Goal: Task Accomplishment & Management: Use online tool/utility

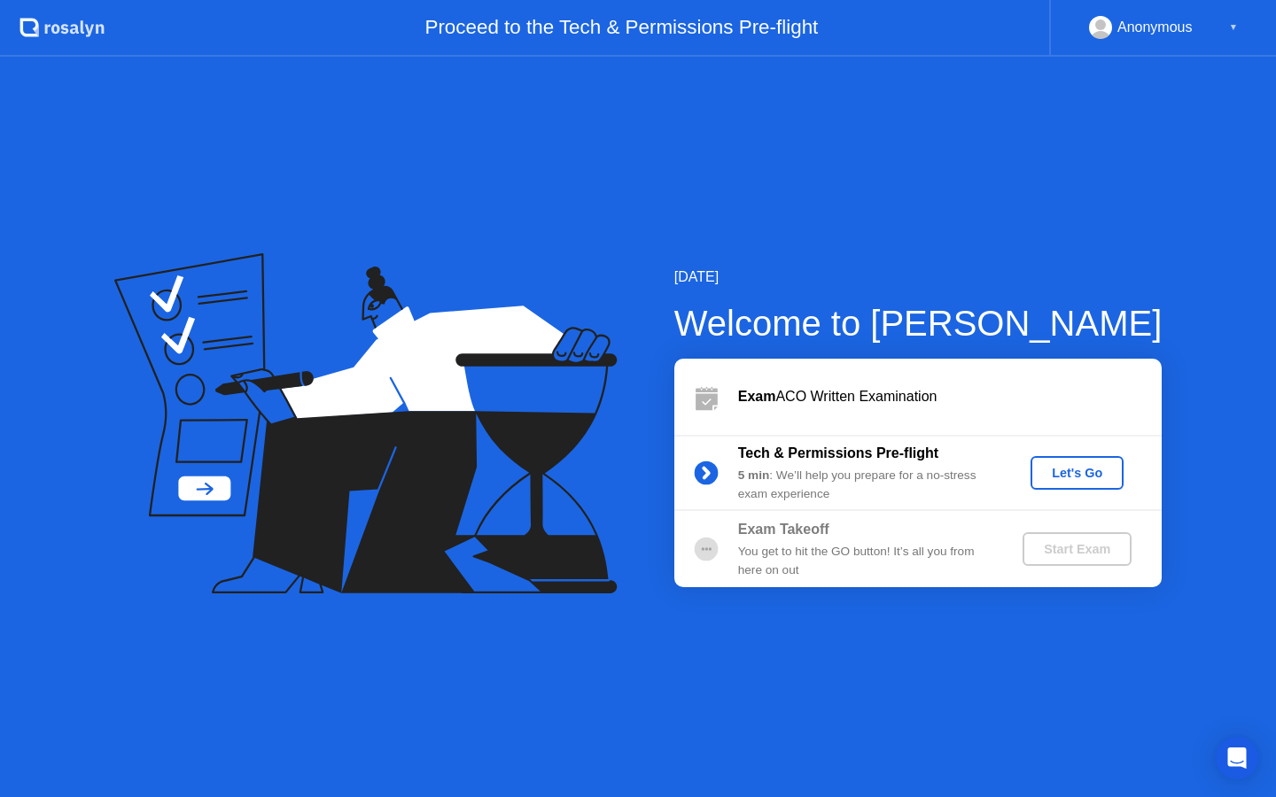
click at [1054, 480] on div "Let's Go" at bounding box center [1076, 473] width 79 height 14
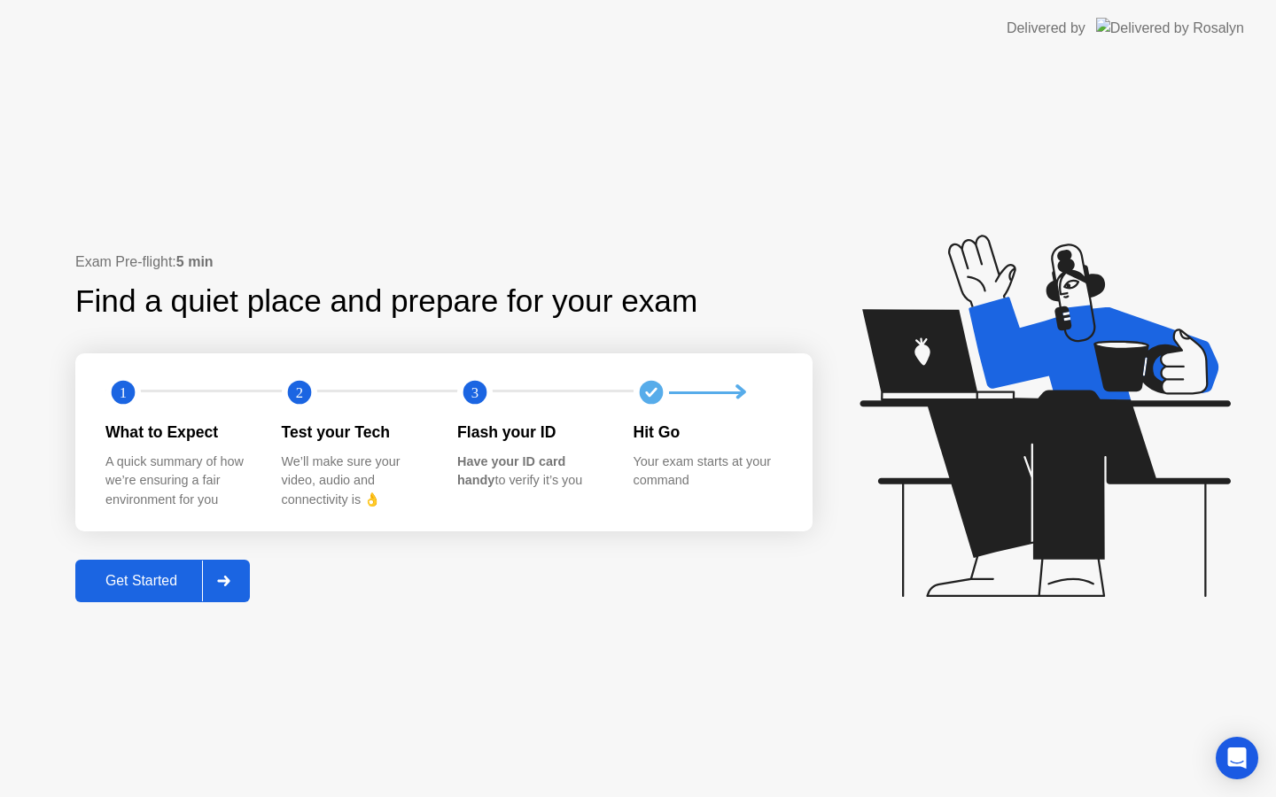
click at [169, 587] on div "Get Started" at bounding box center [141, 581] width 121 height 16
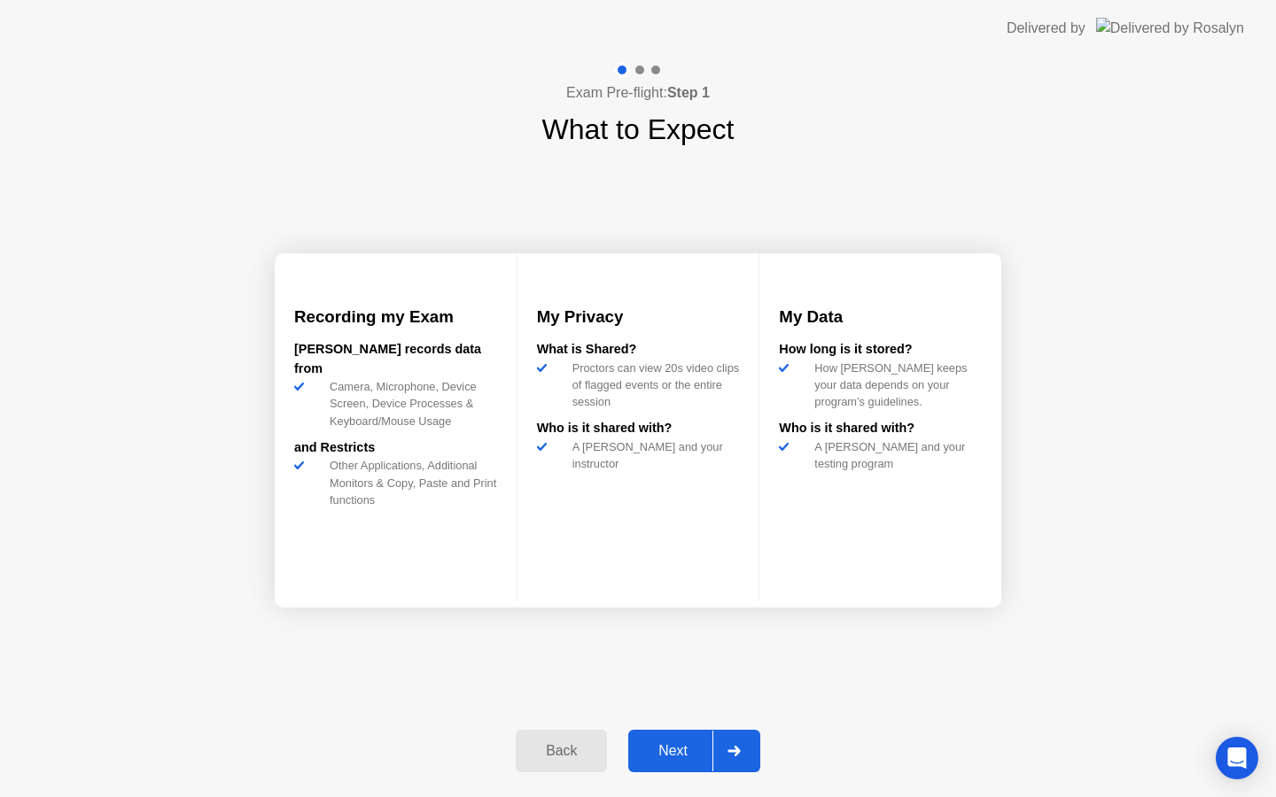
click at [680, 744] on div "Next" at bounding box center [672, 751] width 79 height 16
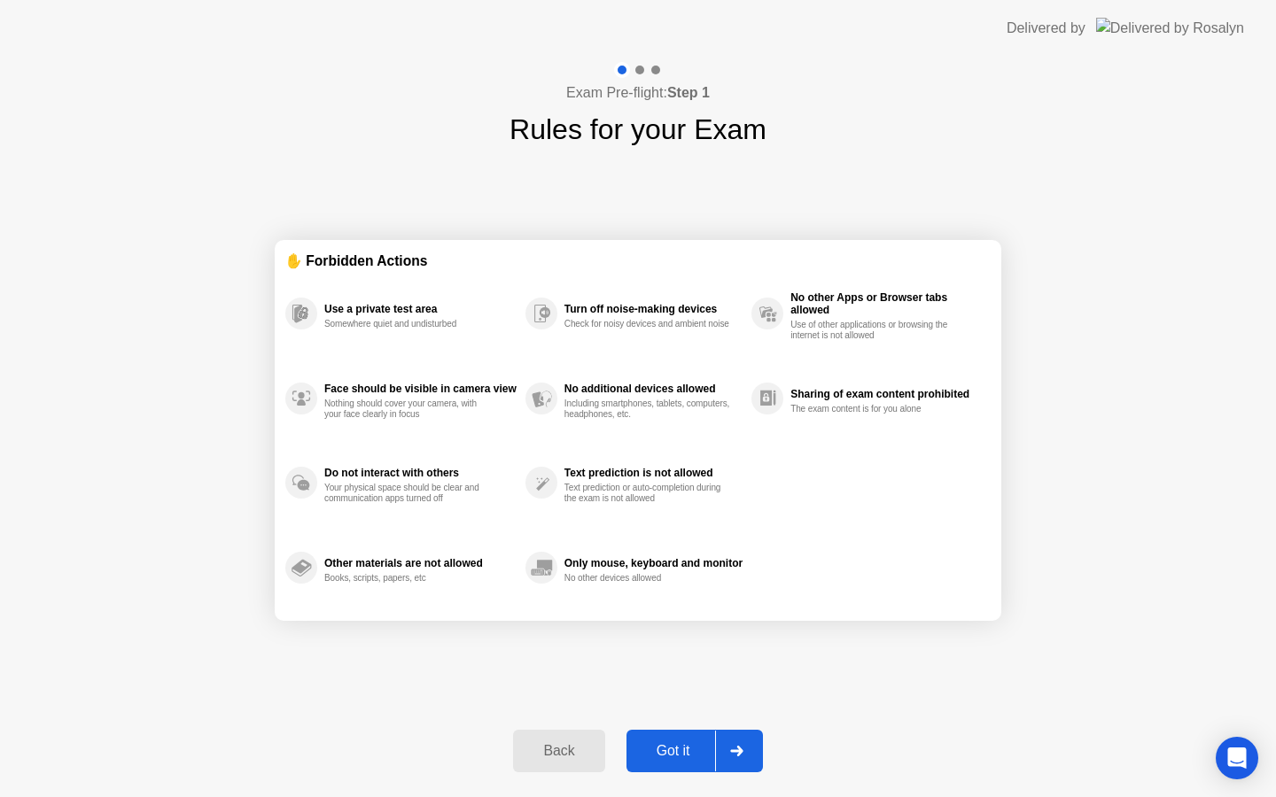
click at [671, 743] on div "Got it" at bounding box center [673, 751] width 83 height 16
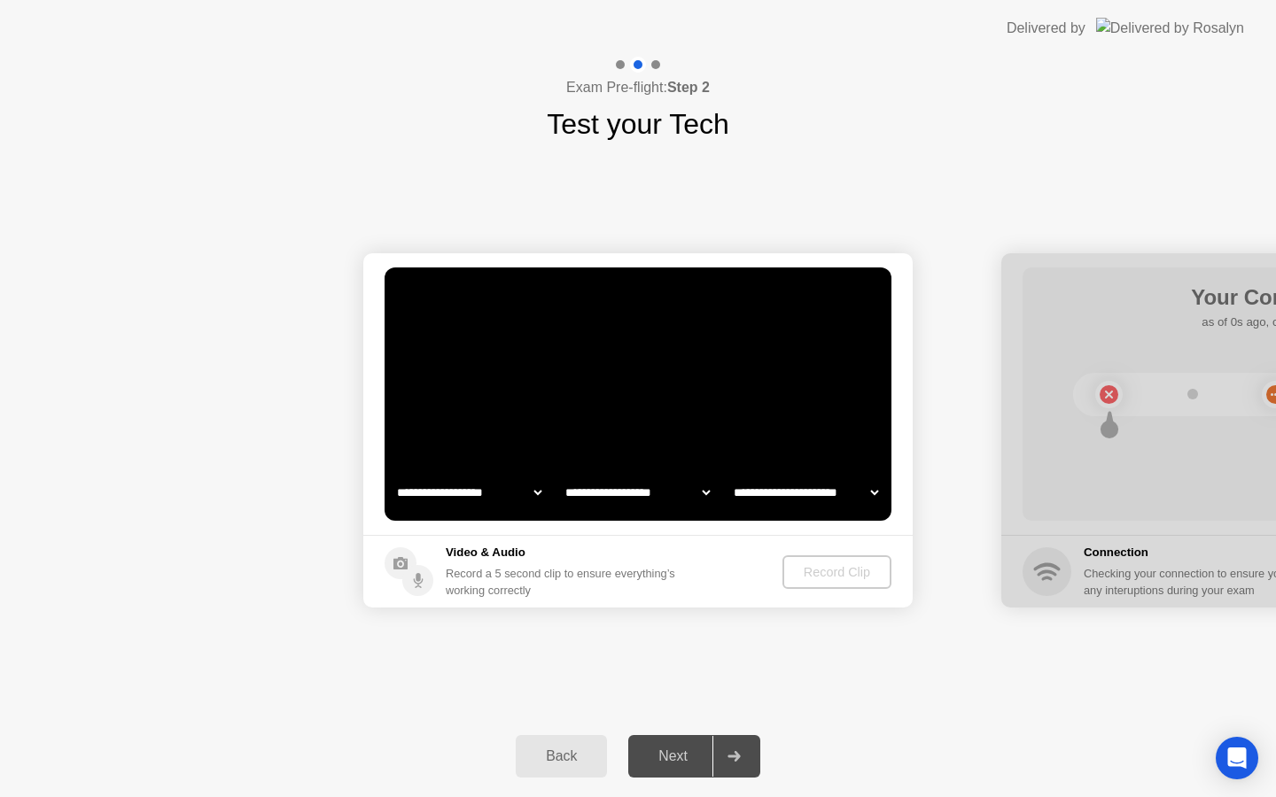
select select "**********"
select select "*******"
click at [814, 574] on div "Record Clip" at bounding box center [837, 572] width 95 height 14
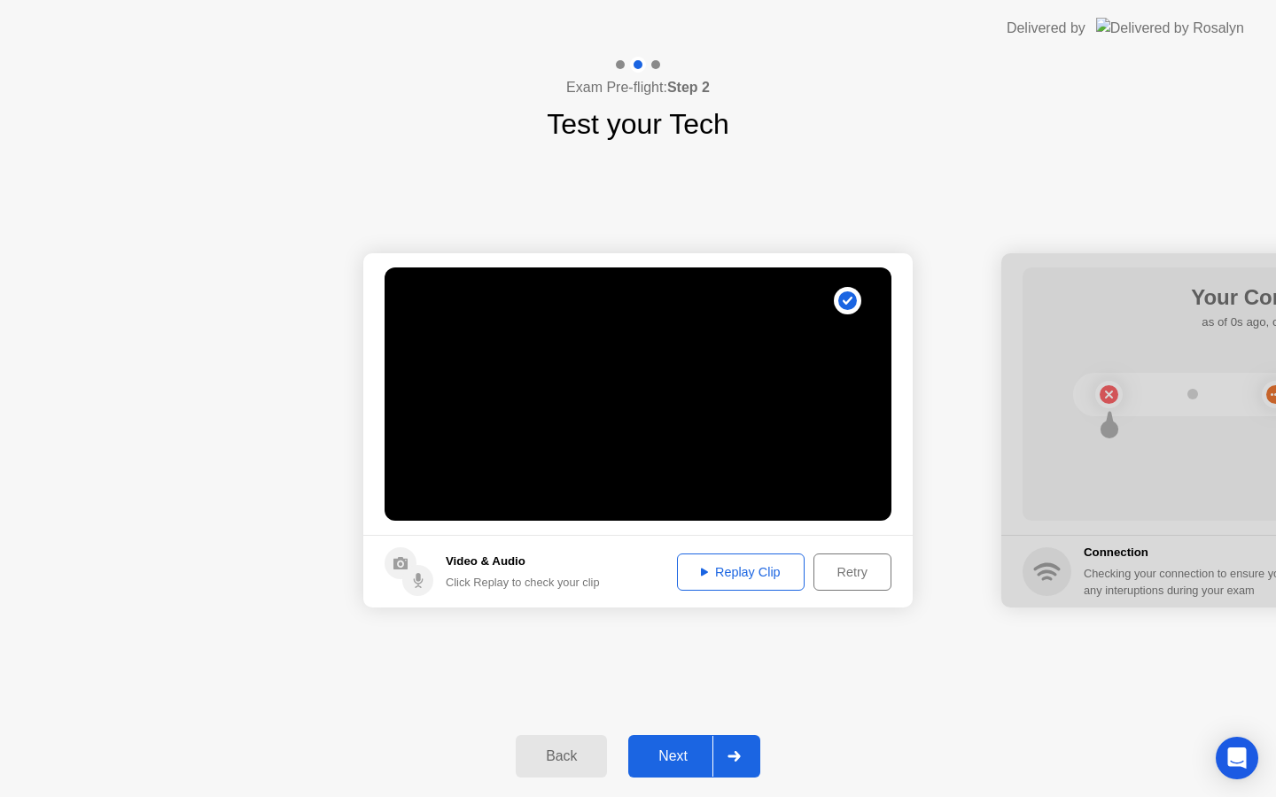
click at [778, 565] on div "Replay Clip" at bounding box center [740, 572] width 115 height 14
click at [683, 764] on div "Next" at bounding box center [672, 756] width 79 height 16
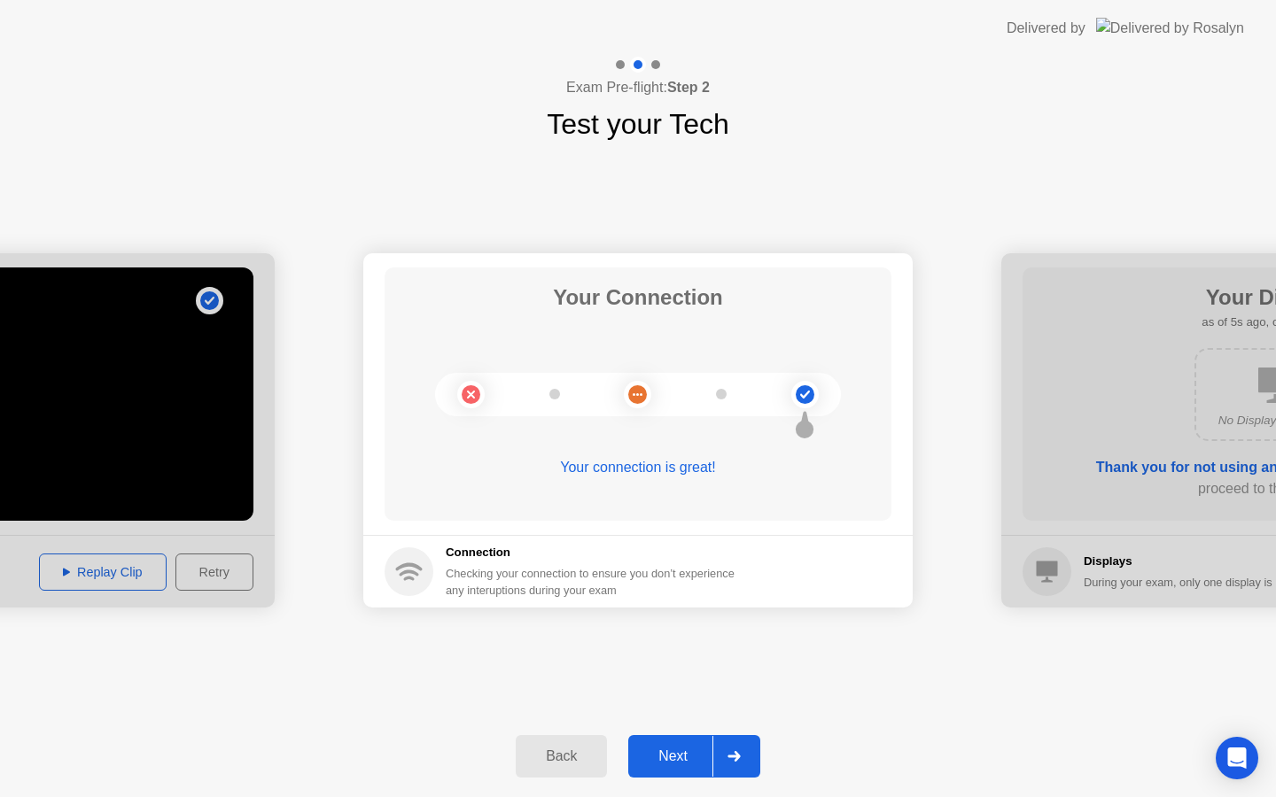
click at [696, 763] on div "Next" at bounding box center [672, 756] width 79 height 16
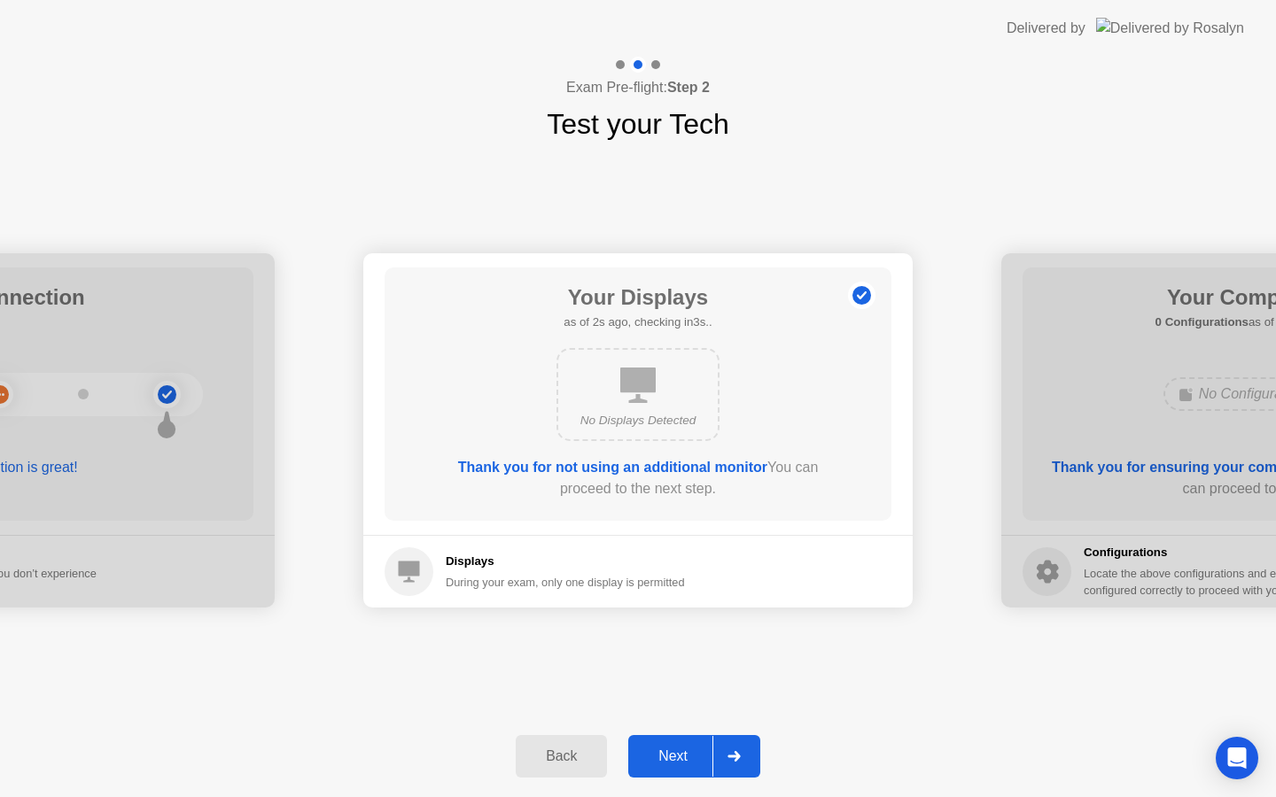
click at [692, 755] on div "Next" at bounding box center [672, 756] width 79 height 16
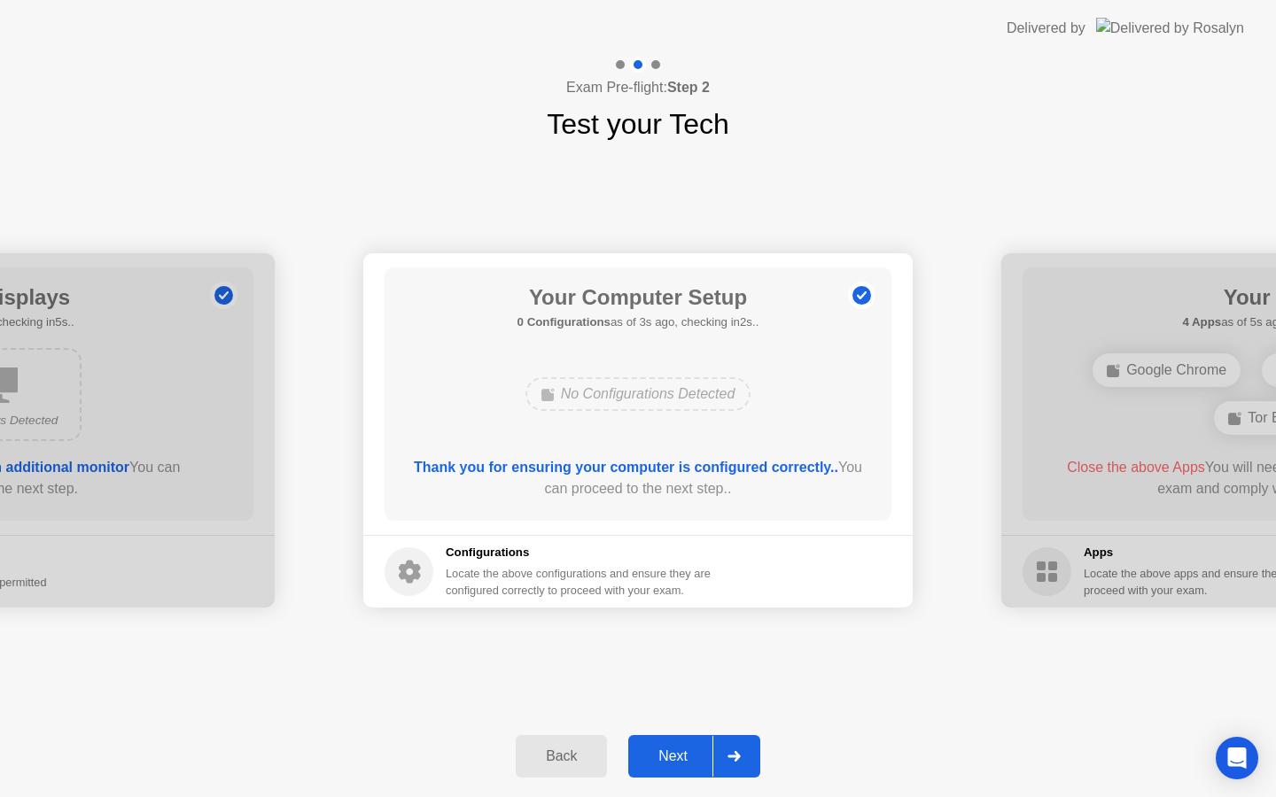
click at [680, 755] on div "Next" at bounding box center [672, 756] width 79 height 16
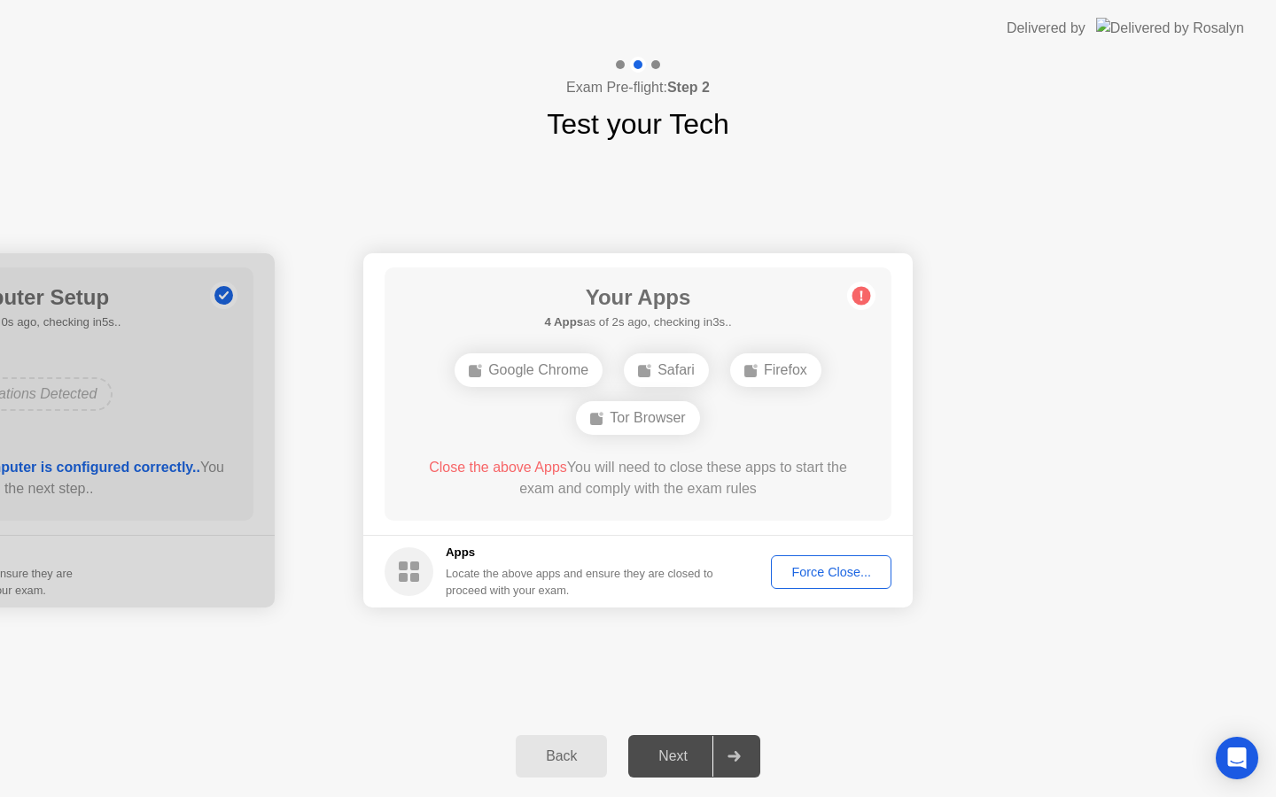
click at [810, 578] on div "Force Close..." at bounding box center [831, 572] width 108 height 14
click at [795, 577] on div "Force Close..." at bounding box center [831, 572] width 108 height 14
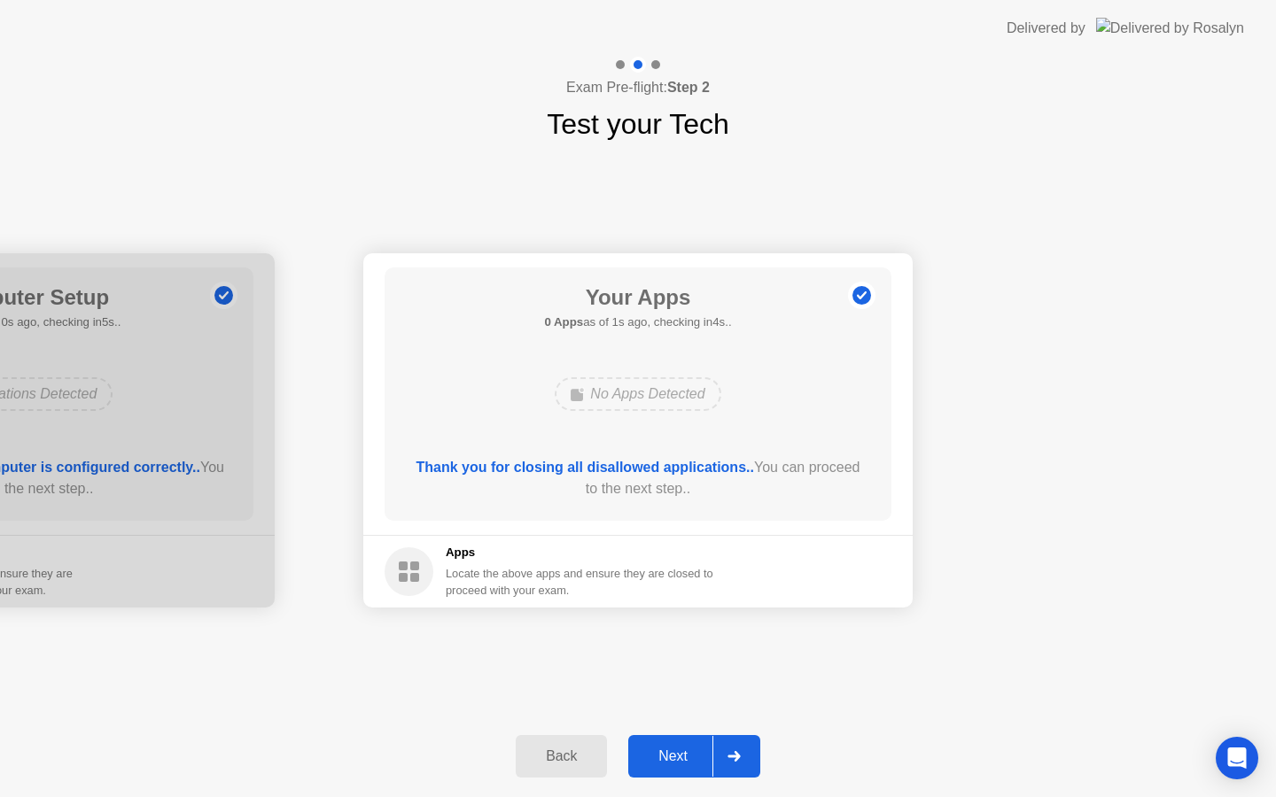
click at [686, 745] on button "Next" at bounding box center [694, 756] width 132 height 43
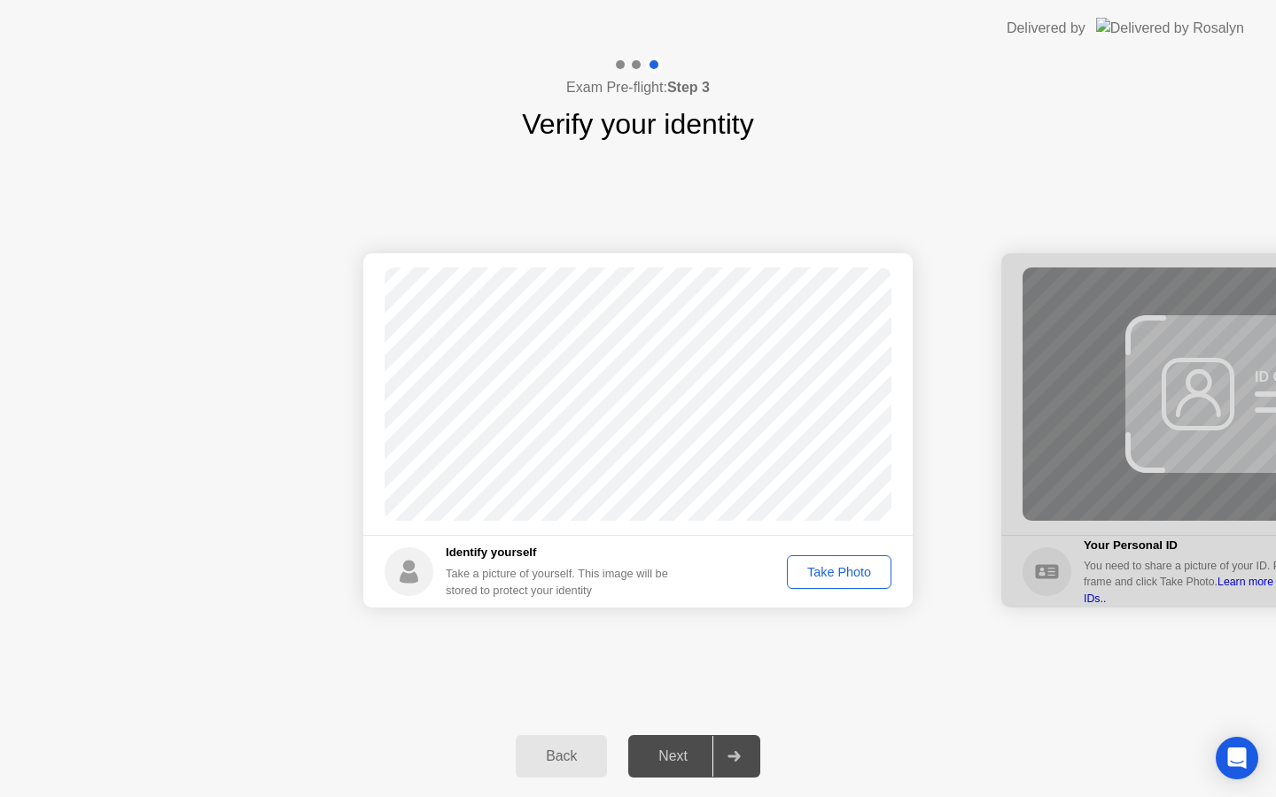
click at [830, 573] on div "Take Photo" at bounding box center [839, 572] width 92 height 14
click at [686, 750] on div "Next" at bounding box center [672, 756] width 79 height 16
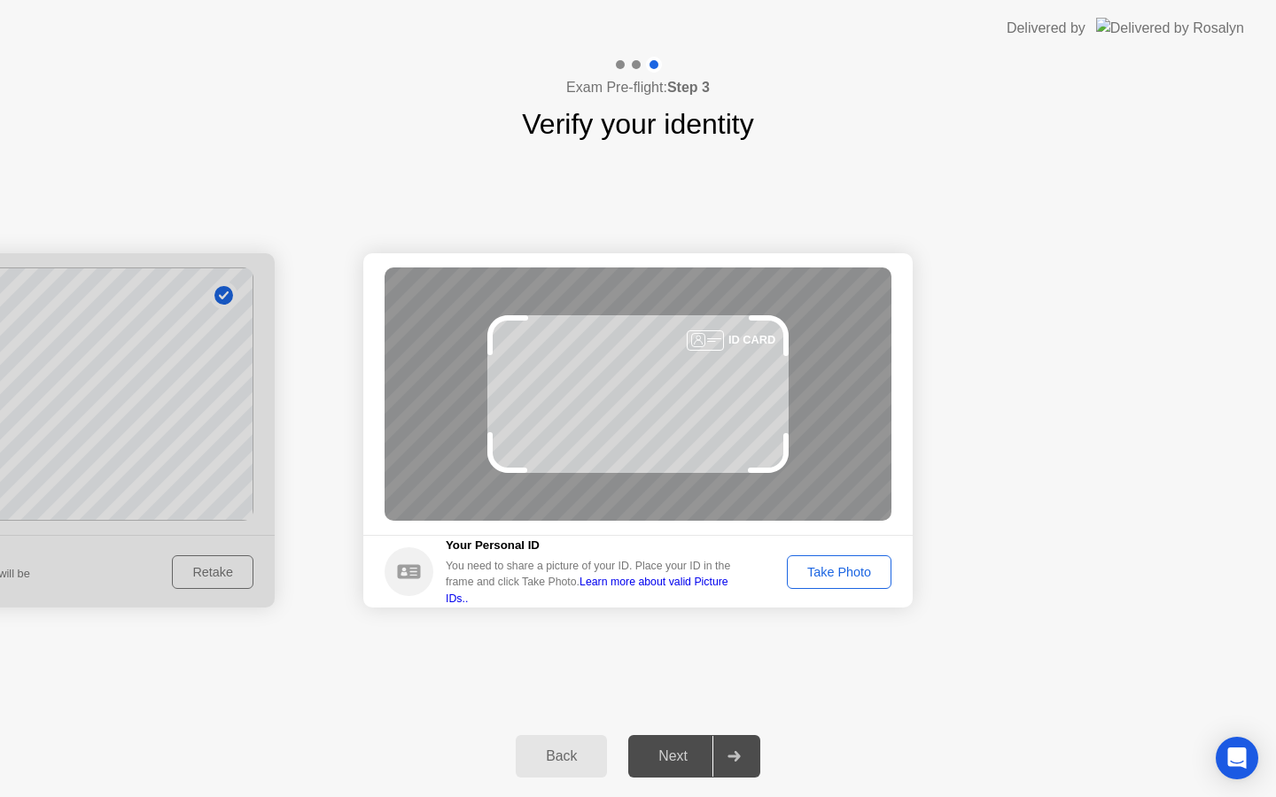
click at [815, 561] on button "Take Photo" at bounding box center [839, 572] width 105 height 34
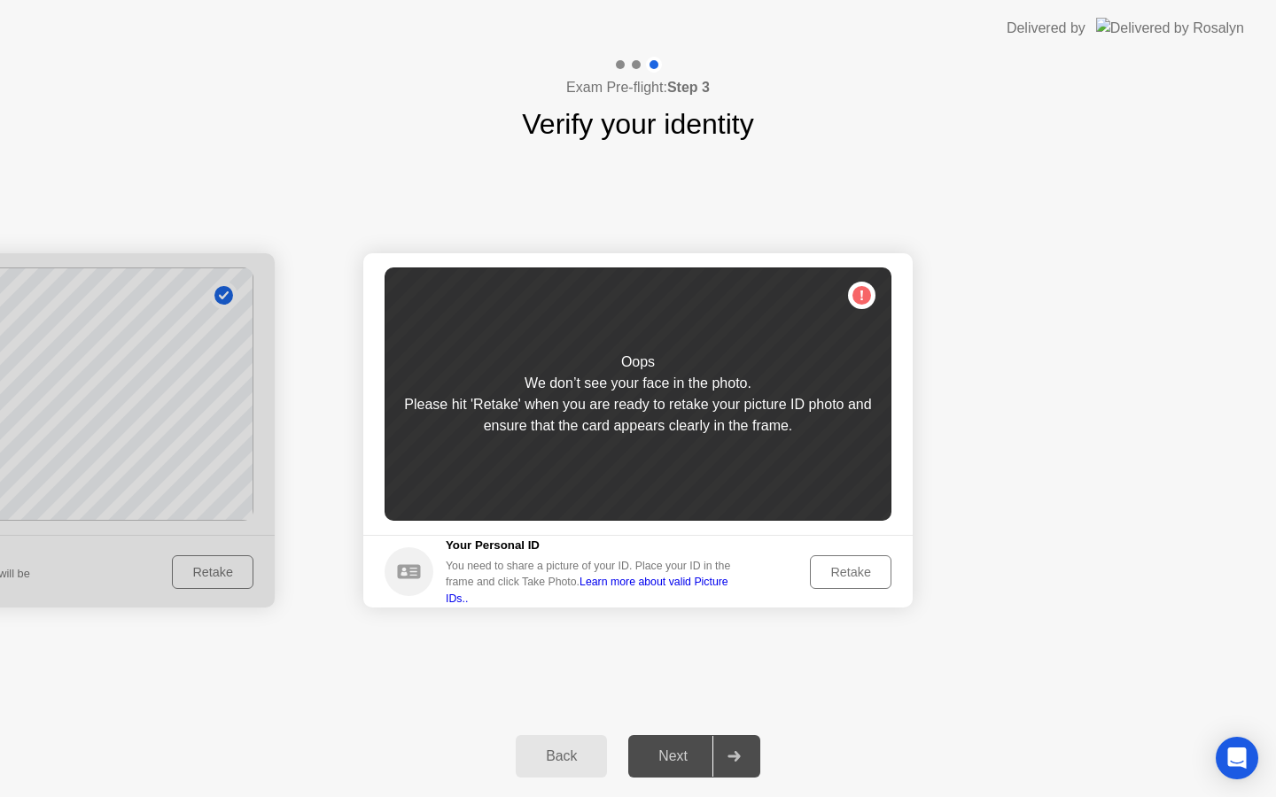
click at [816, 568] on div "Retake" at bounding box center [850, 572] width 69 height 14
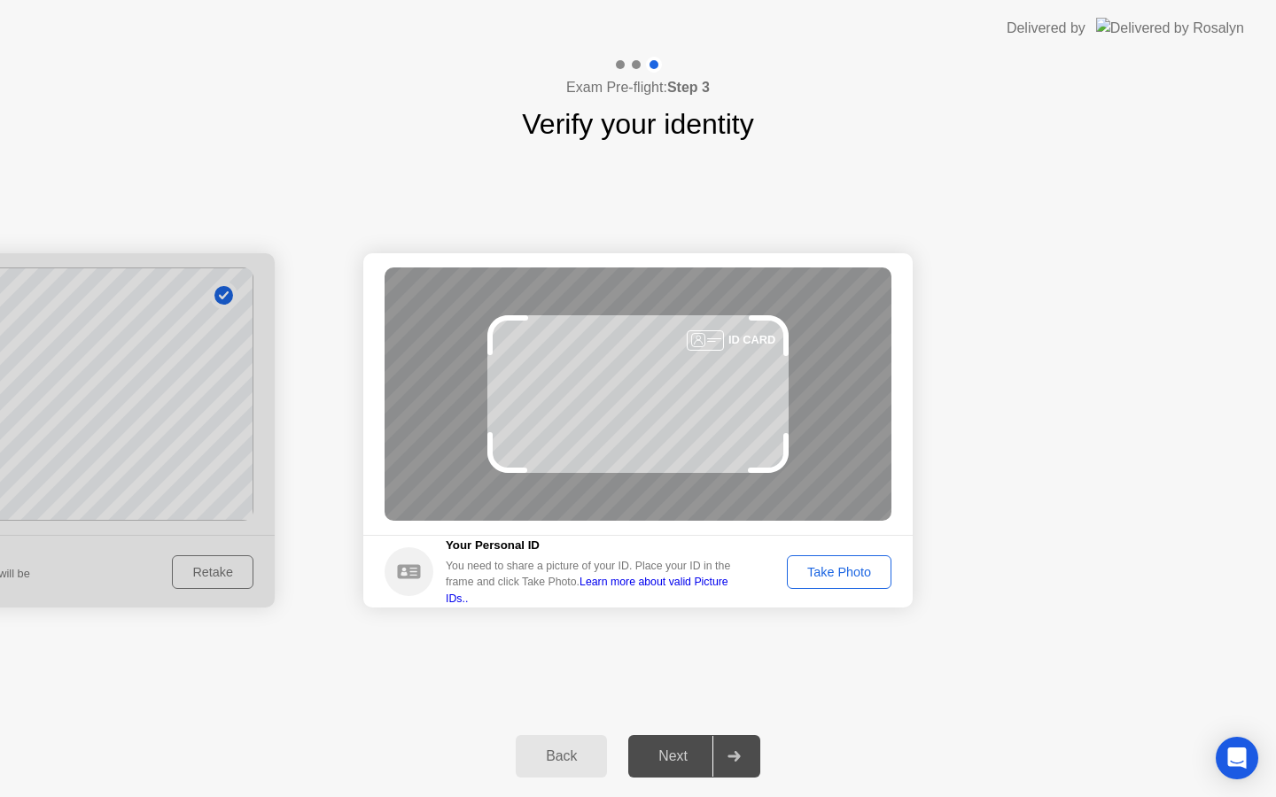
click at [816, 568] on div "Take Photo" at bounding box center [839, 572] width 92 height 14
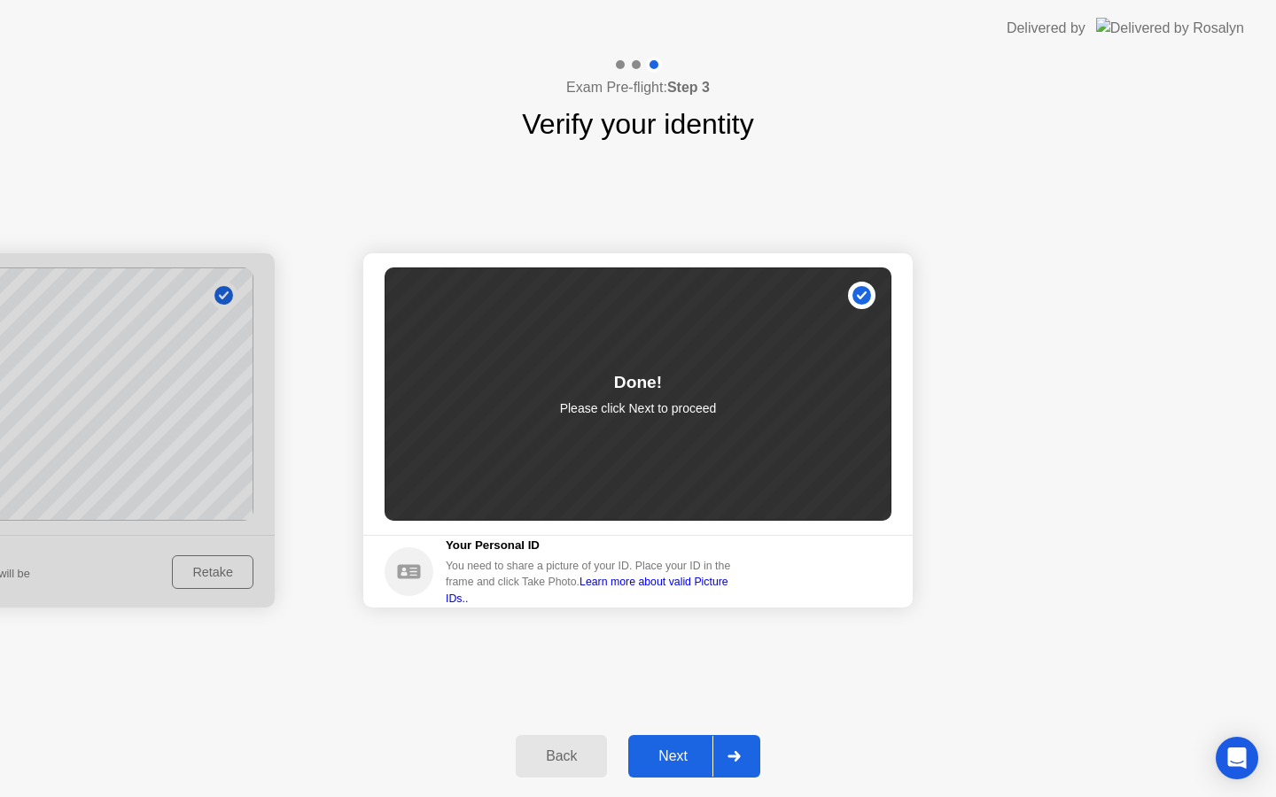
click at [671, 737] on button "Next" at bounding box center [694, 756] width 132 height 43
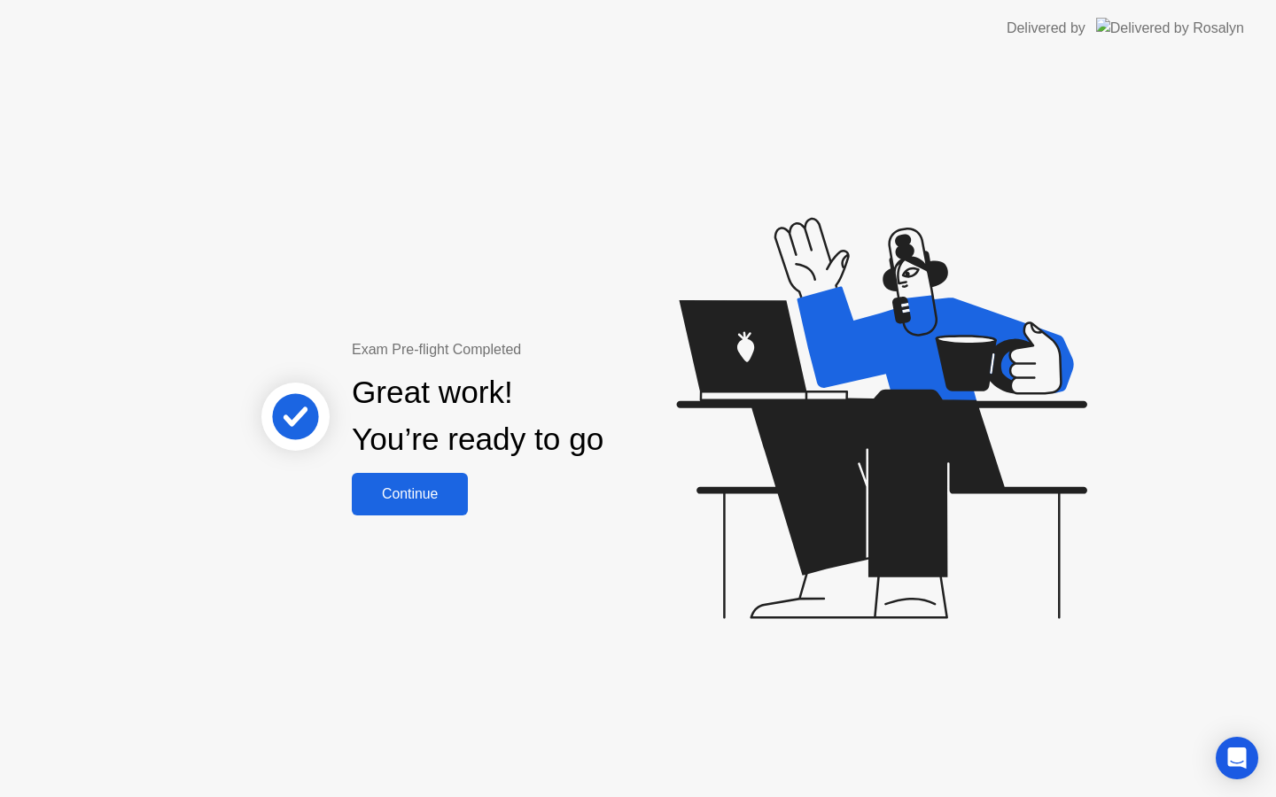
click at [438, 504] on button "Continue" at bounding box center [410, 494] width 116 height 43
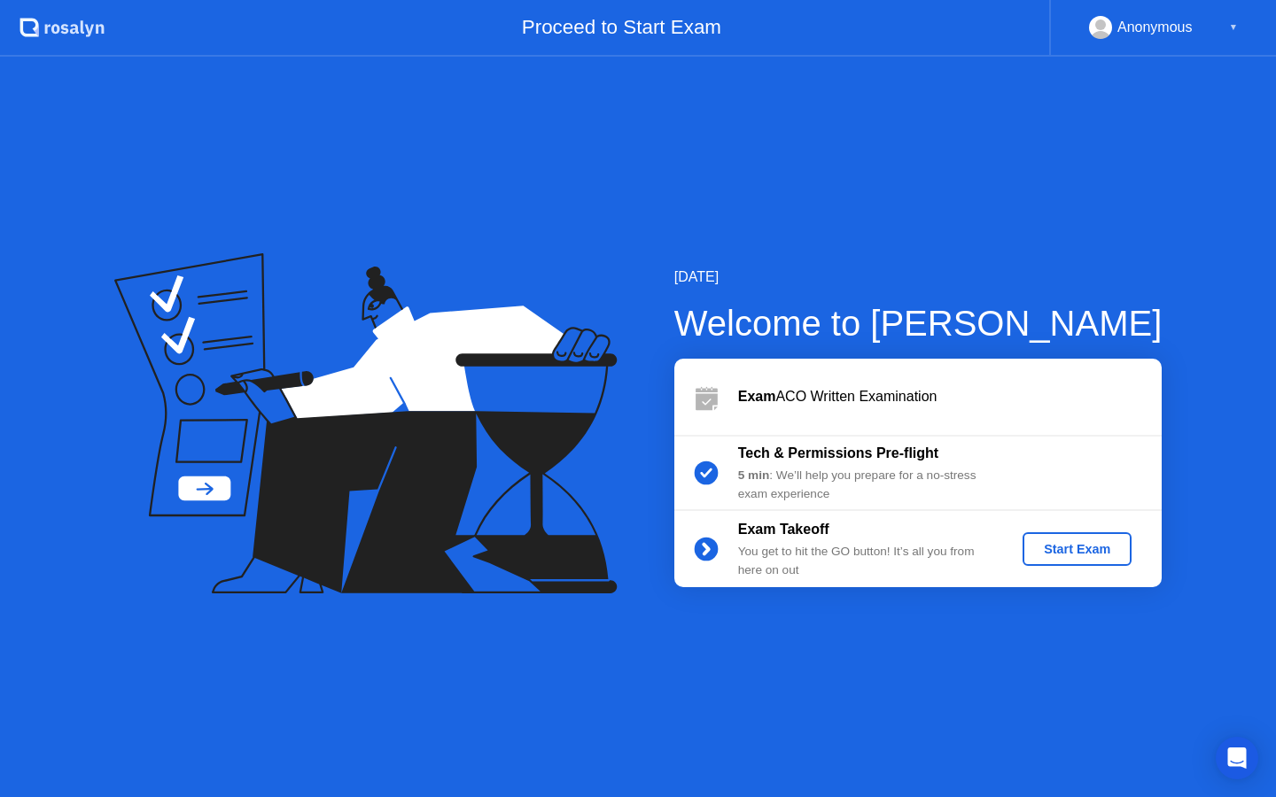
click at [1057, 547] on div "Start Exam" at bounding box center [1076, 549] width 95 height 14
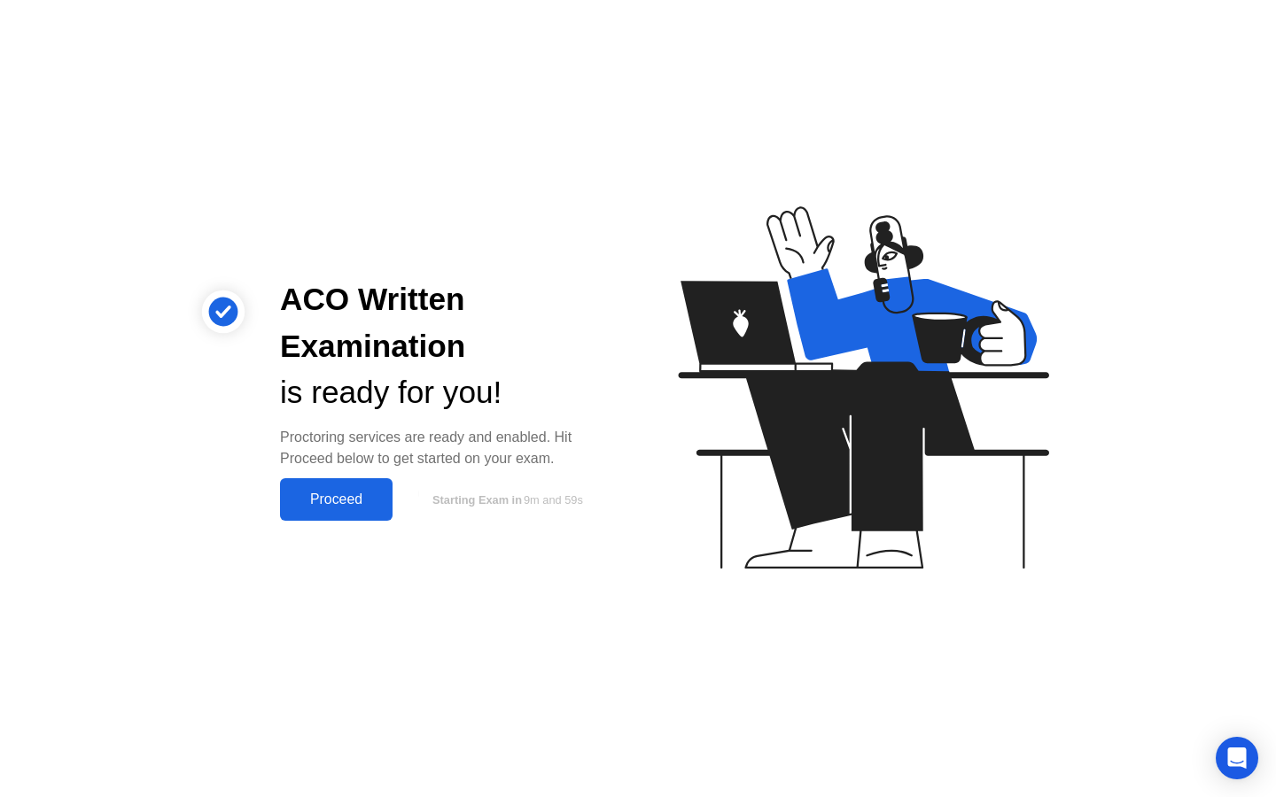
click at [388, 501] on button "Proceed" at bounding box center [336, 499] width 112 height 43
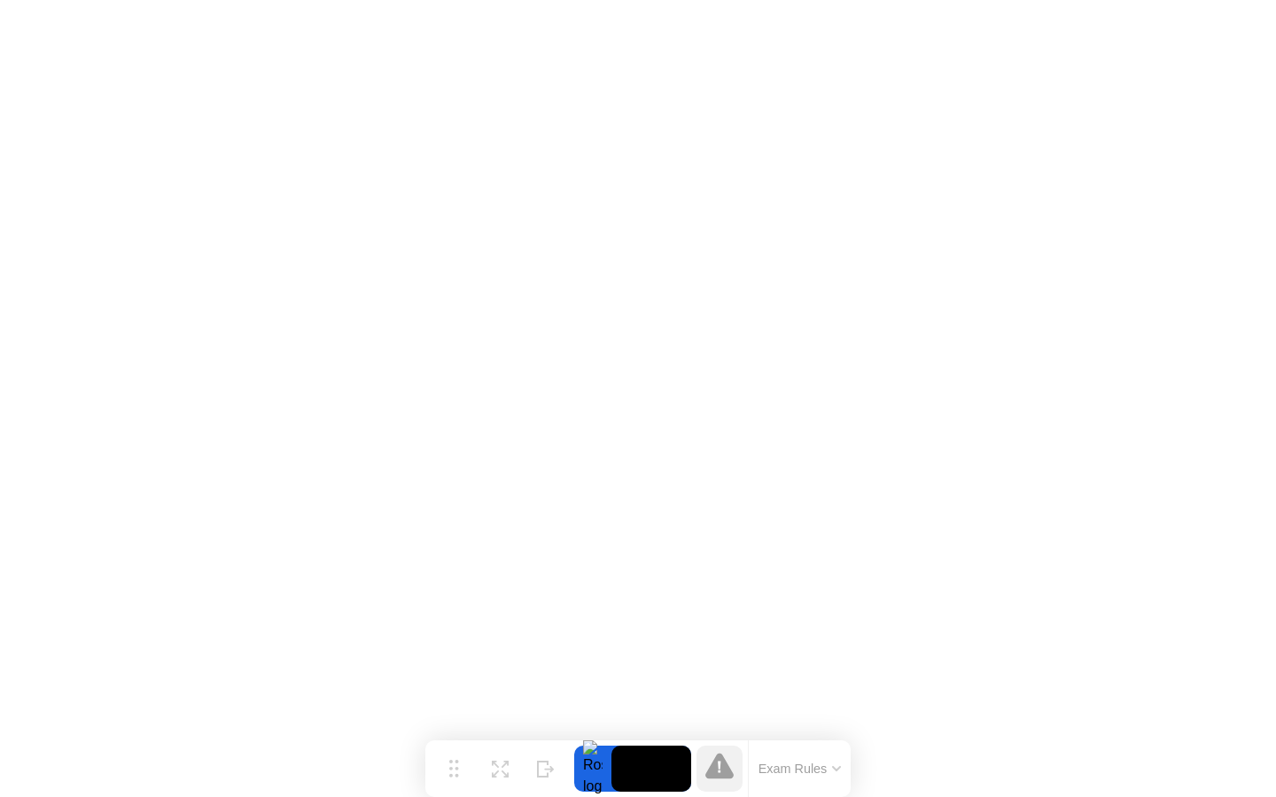
click at [820, 761] on button "Exam Rules" at bounding box center [800, 769] width 94 height 16
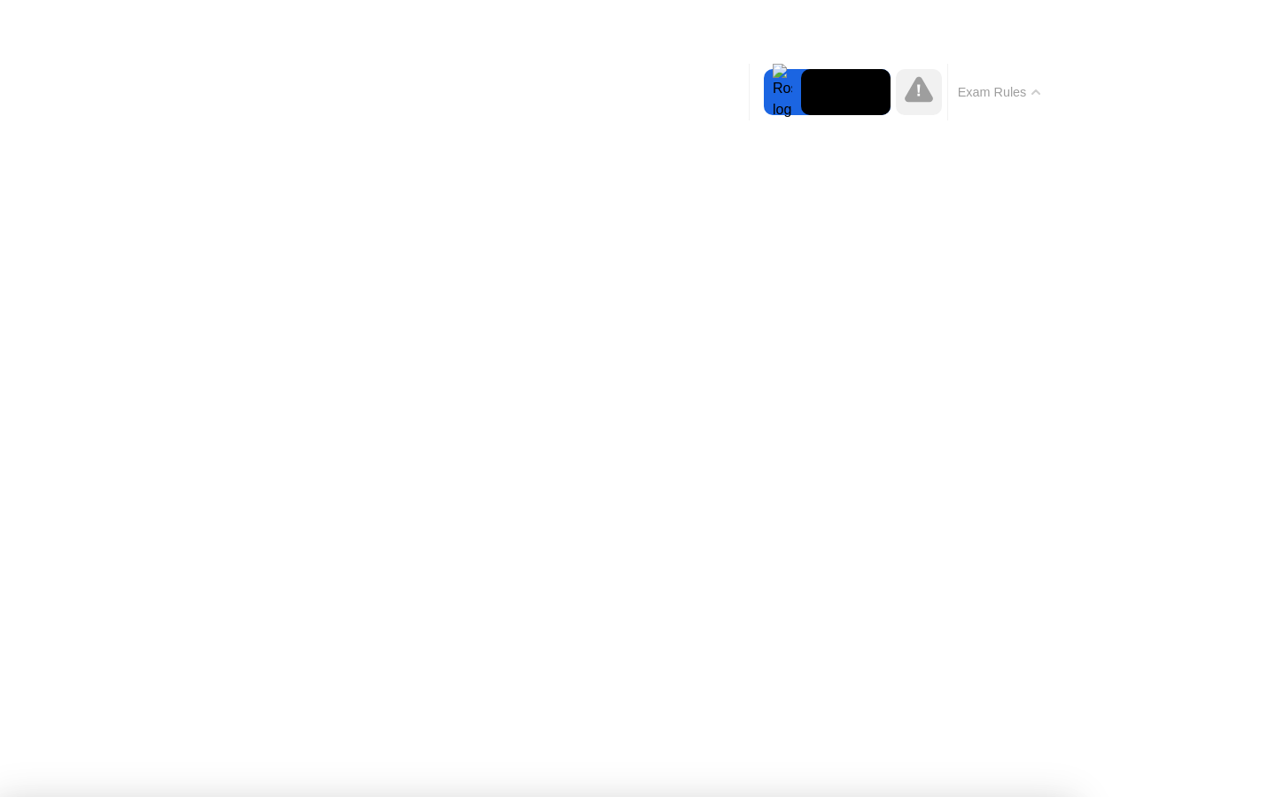
click iframe
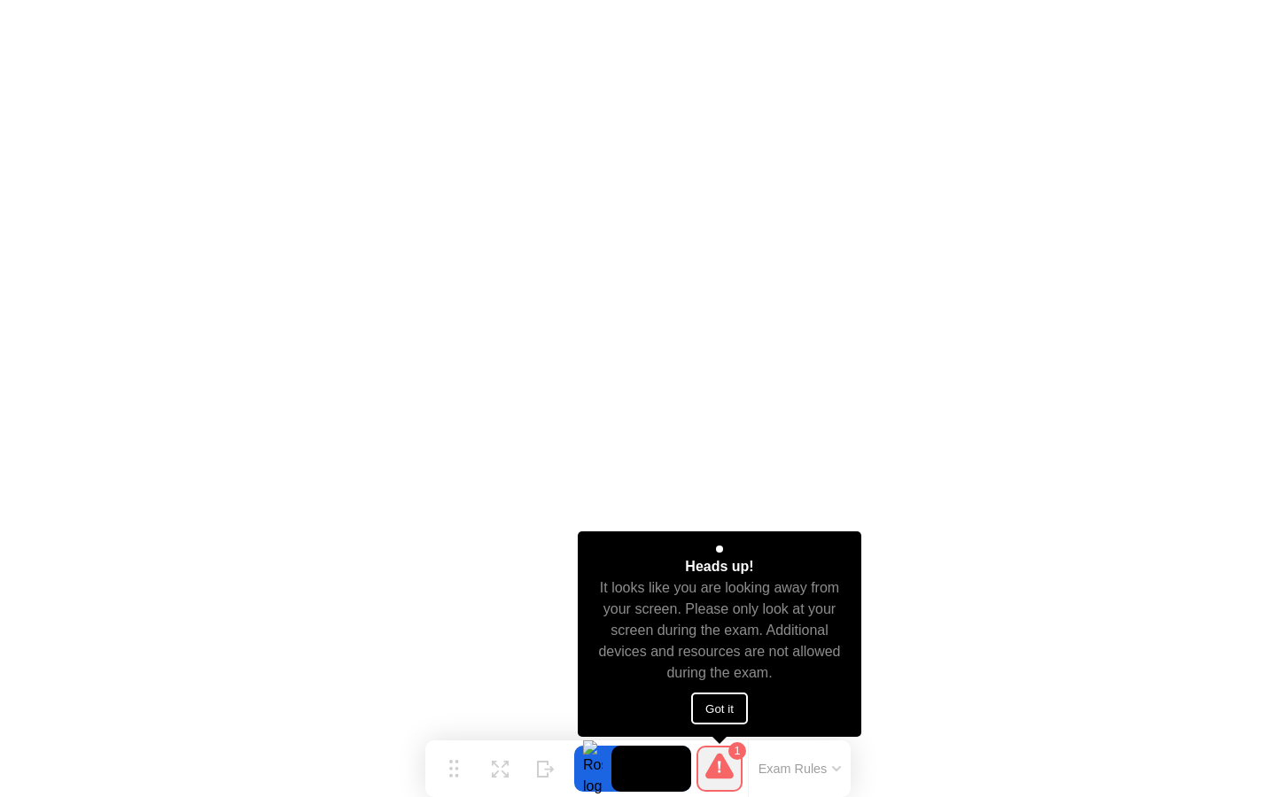
click at [732, 702] on button "Got it" at bounding box center [719, 709] width 57 height 32
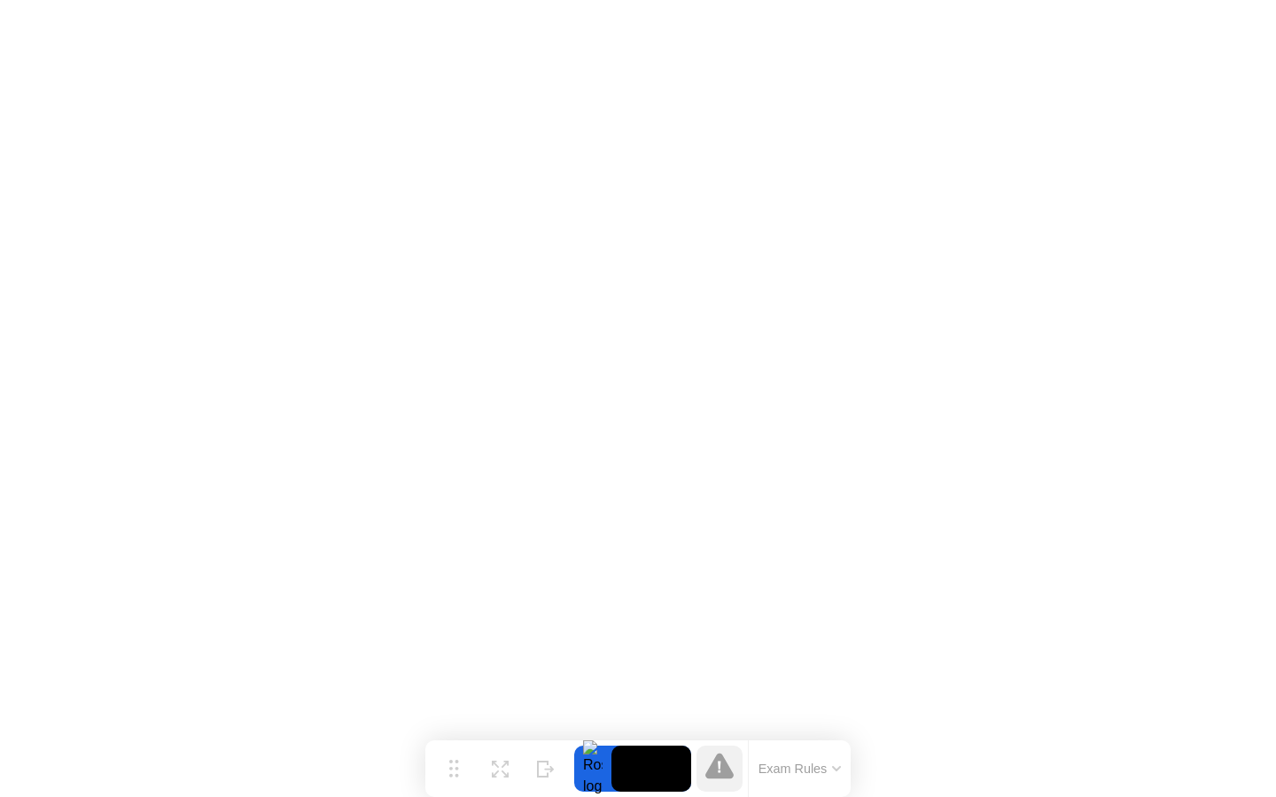
click at [795, 766] on button "Exam Rules" at bounding box center [800, 769] width 94 height 16
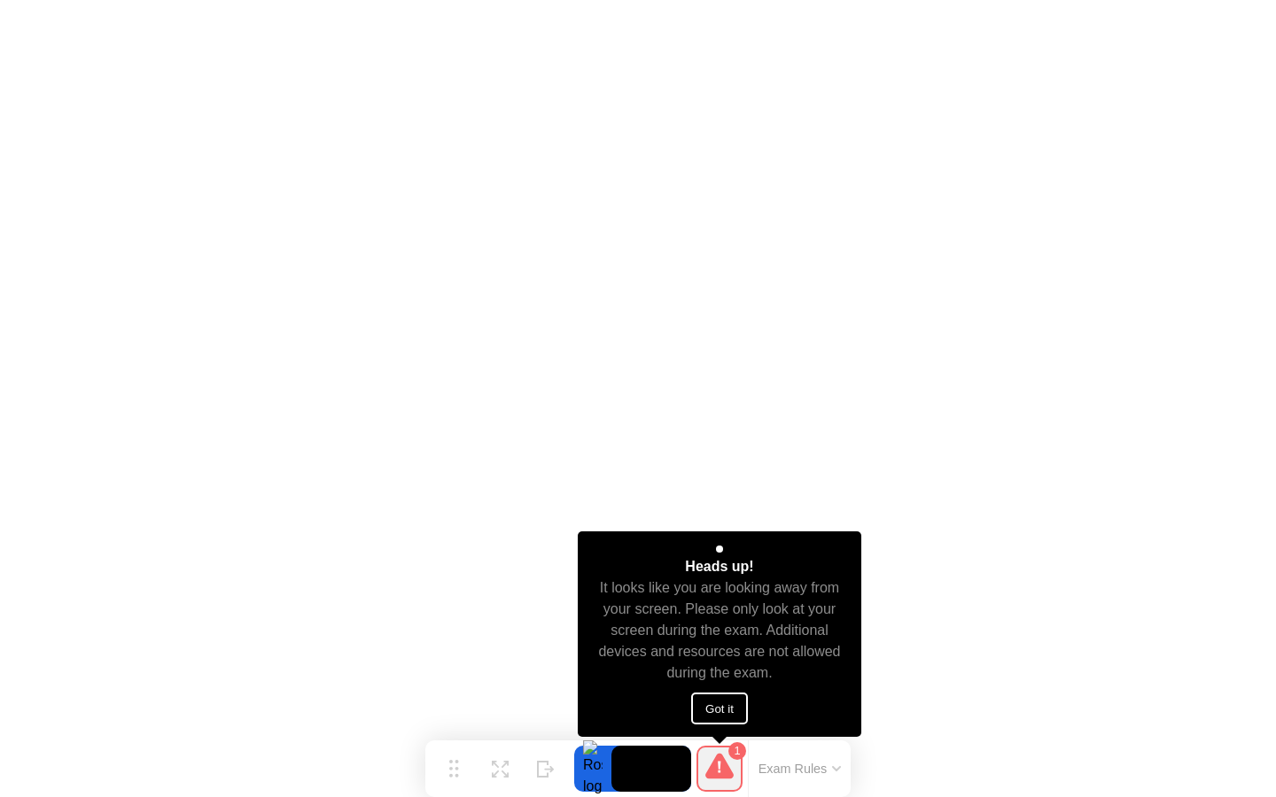
click at [710, 706] on button "Got it" at bounding box center [719, 709] width 57 height 32
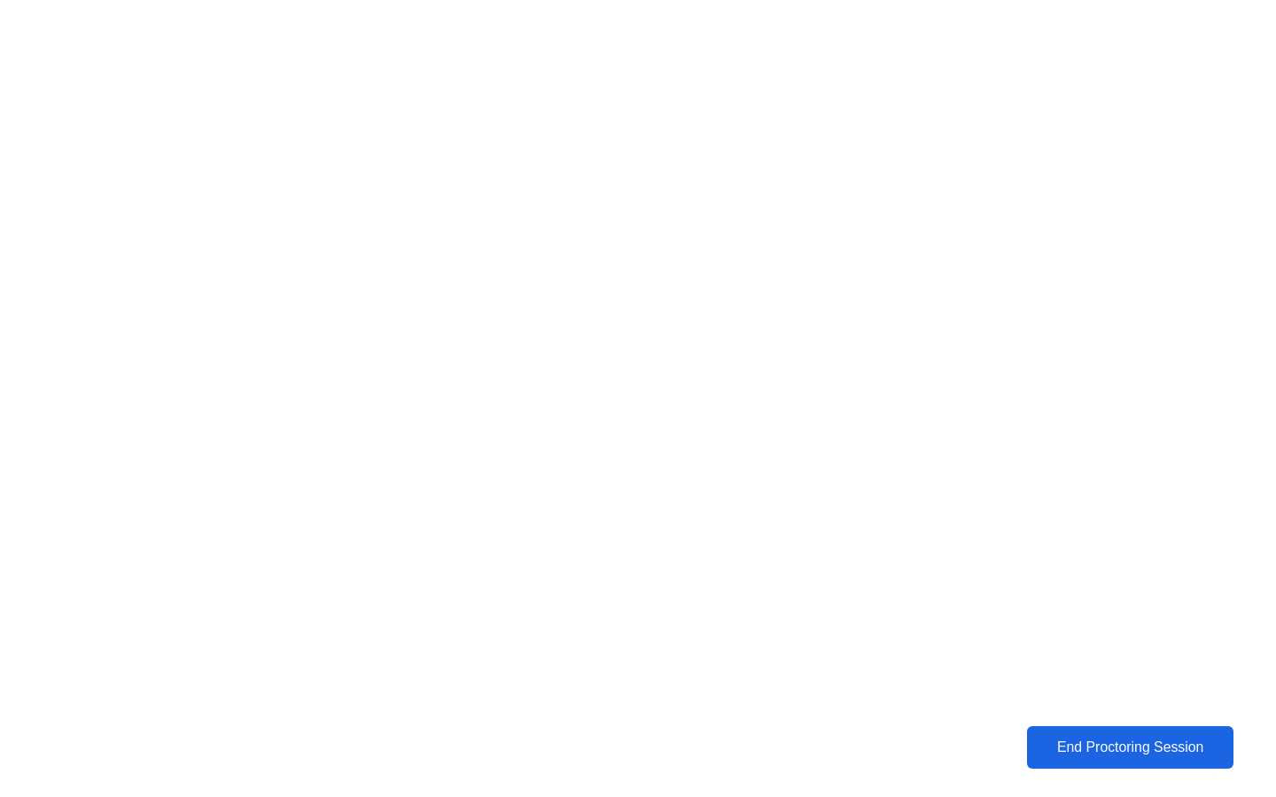
click at [1061, 762] on button "End Proctoring Session" at bounding box center [1130, 747] width 207 height 43
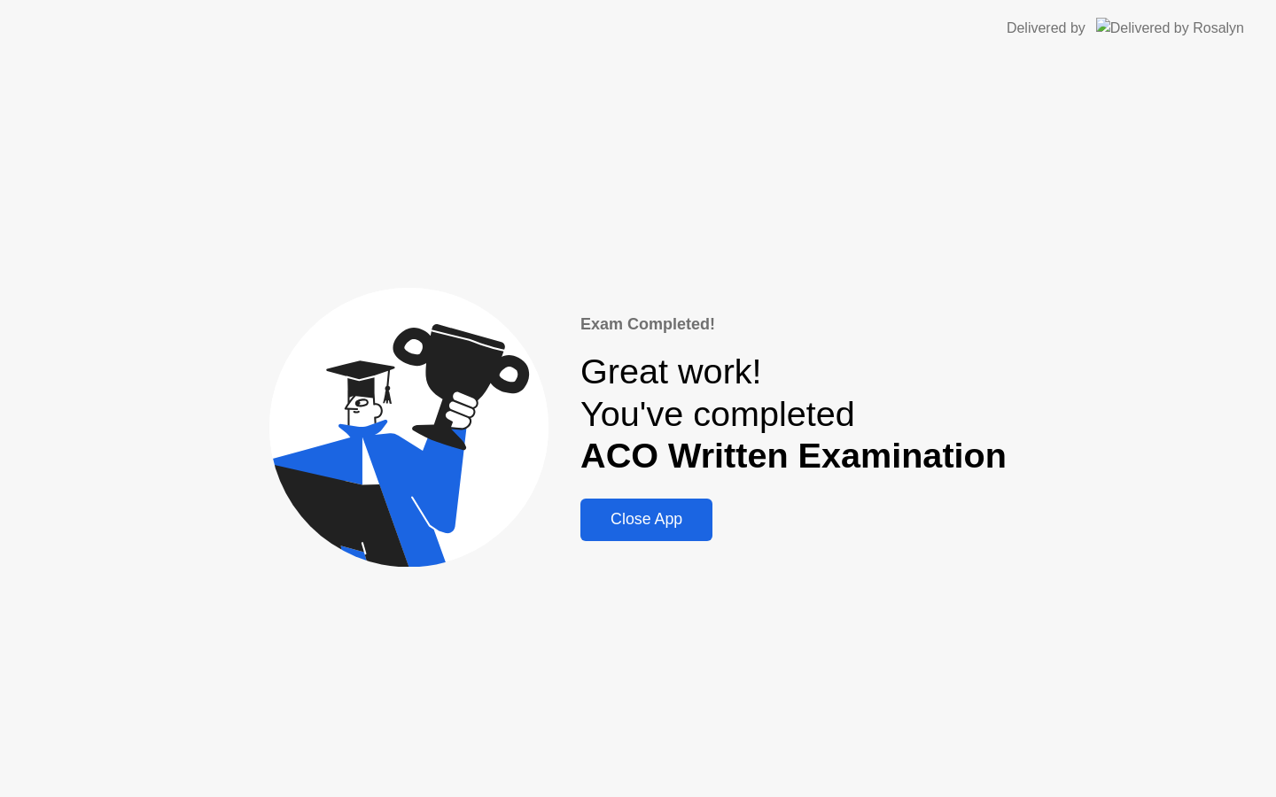
click at [700, 520] on div "Close App" at bounding box center [646, 519] width 121 height 19
